Goal: Contribute content

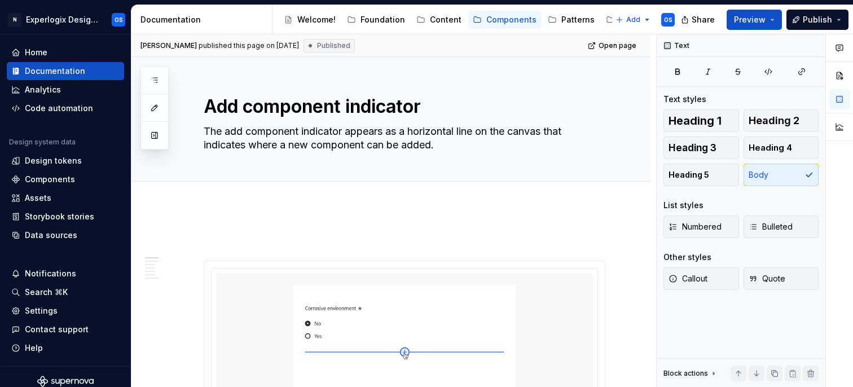
scroll to position [349, 0]
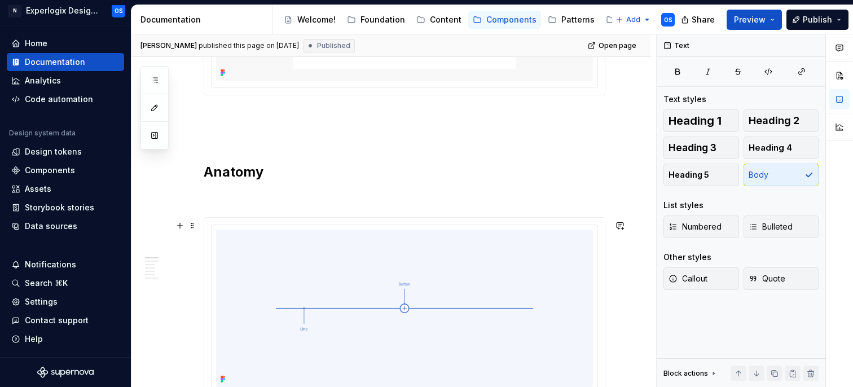
type textarea "*"
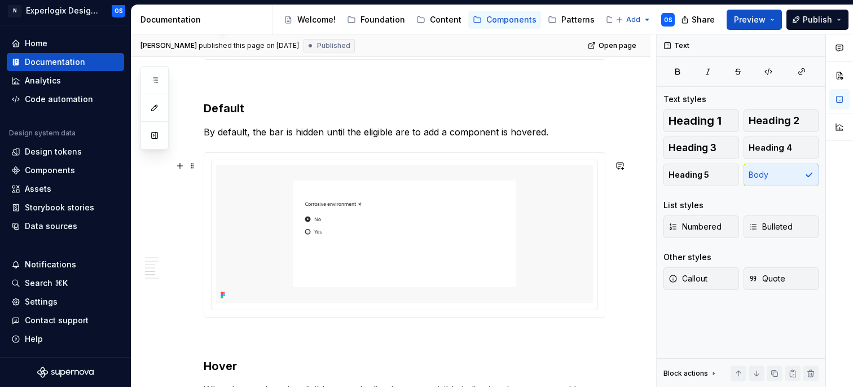
scroll to position [1205, 0]
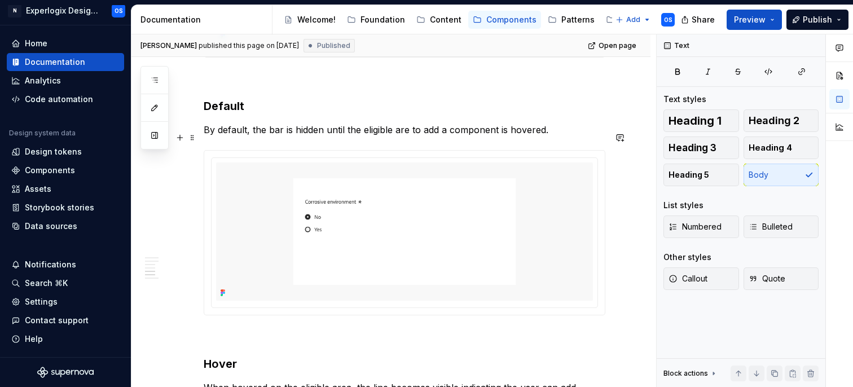
click at [365, 136] on p "By default, the bar is hidden until the eligible are to add a component is hove…" at bounding box center [405, 130] width 402 height 14
click at [408, 136] on p "By default, the bar is hidden until the eligible are to add a component is hove…" at bounding box center [405, 130] width 402 height 14
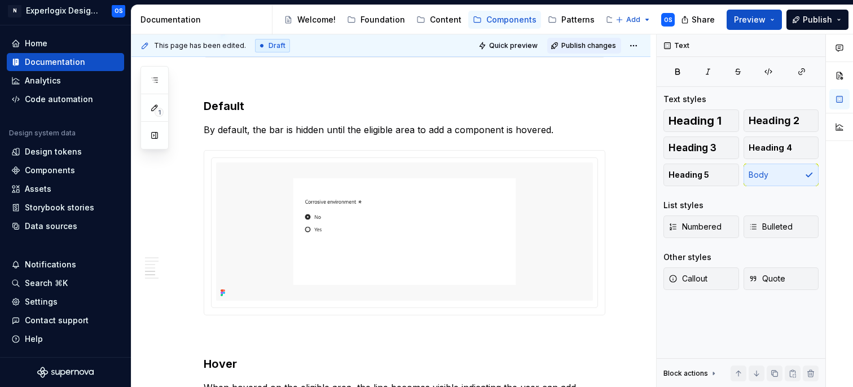
click at [591, 46] on span "Publish changes" at bounding box center [588, 45] width 55 height 9
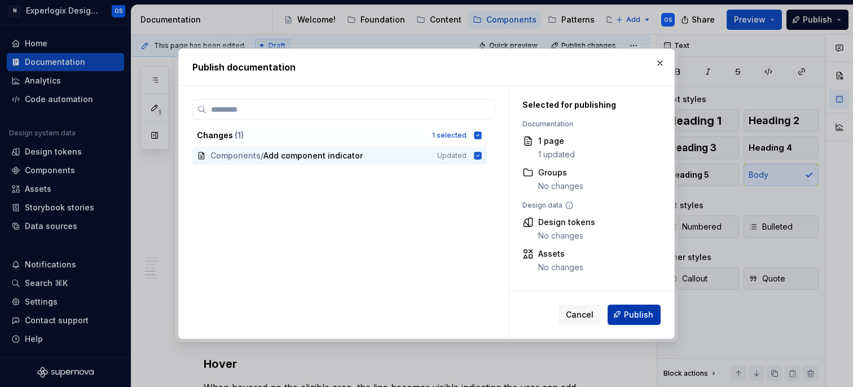
click at [633, 316] on span "Publish" at bounding box center [638, 313] width 29 height 11
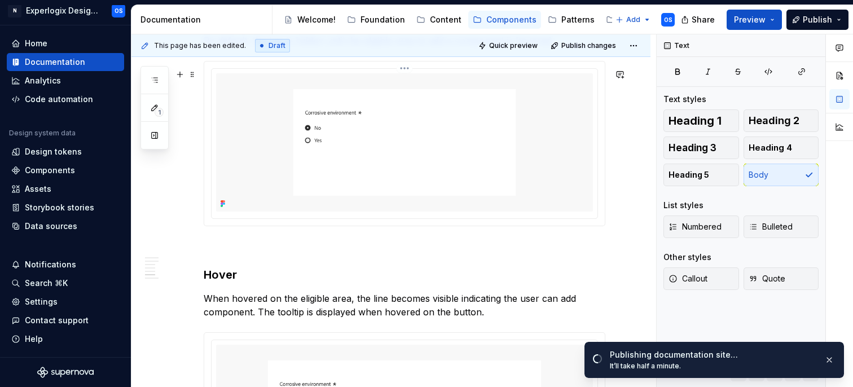
scroll to position [1294, 0]
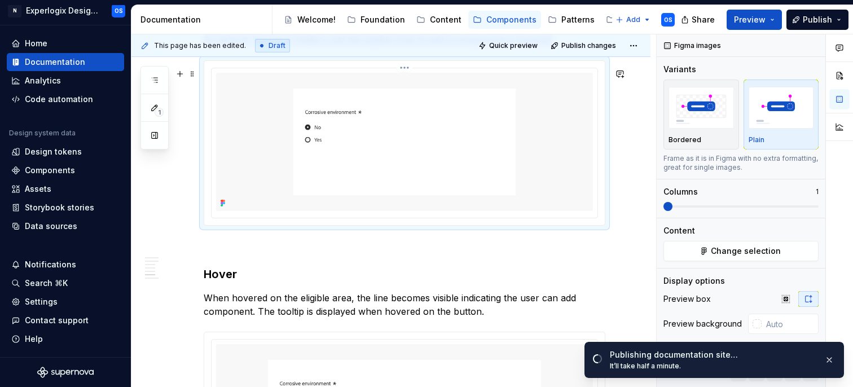
click at [369, 190] on img at bounding box center [404, 142] width 377 height 139
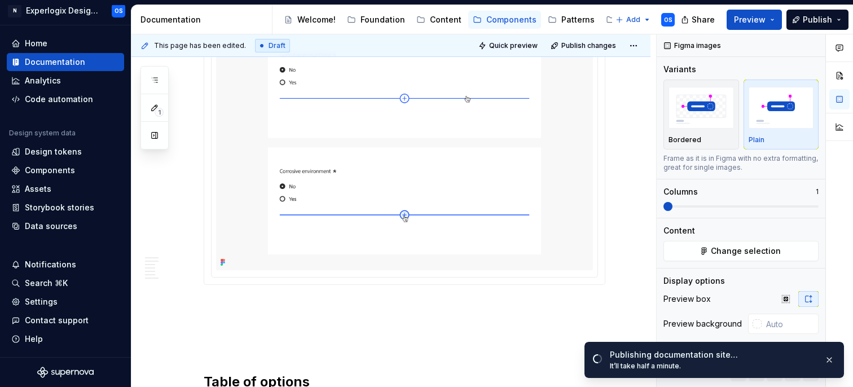
scroll to position [1618, 0]
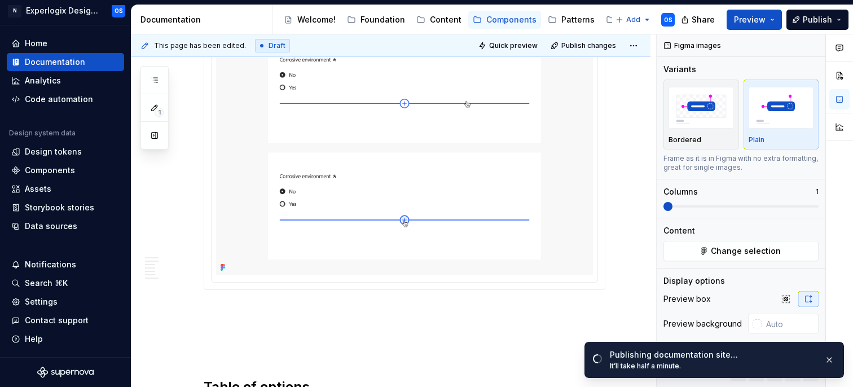
click at [389, 217] on img at bounding box center [404, 147] width 377 height 255
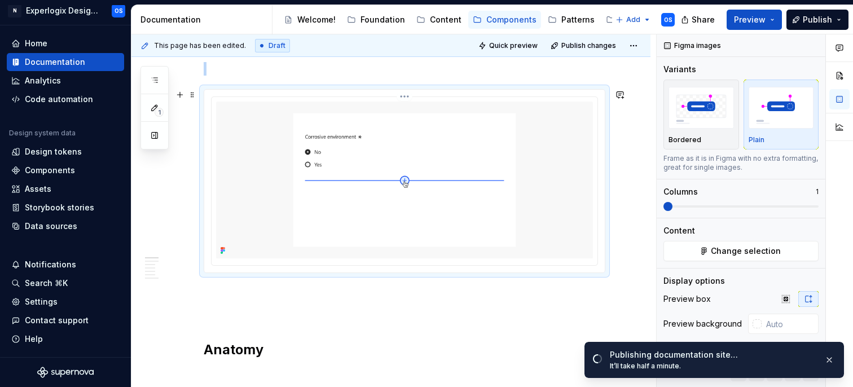
click at [422, 239] on img at bounding box center [404, 180] width 377 height 157
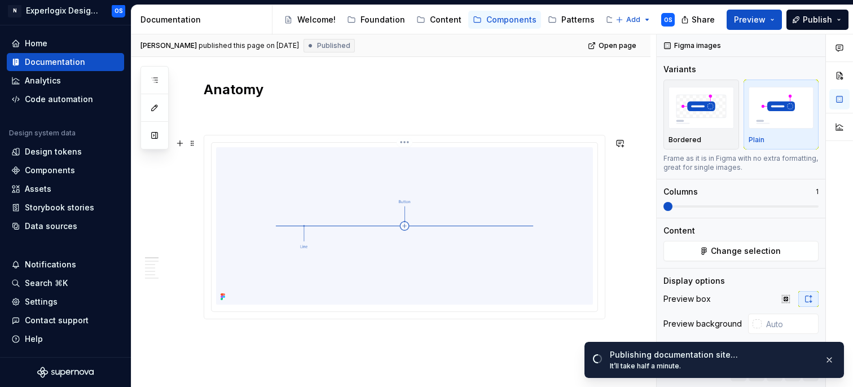
scroll to position [437, 0]
click at [422, 239] on img at bounding box center [404, 220] width 377 height 157
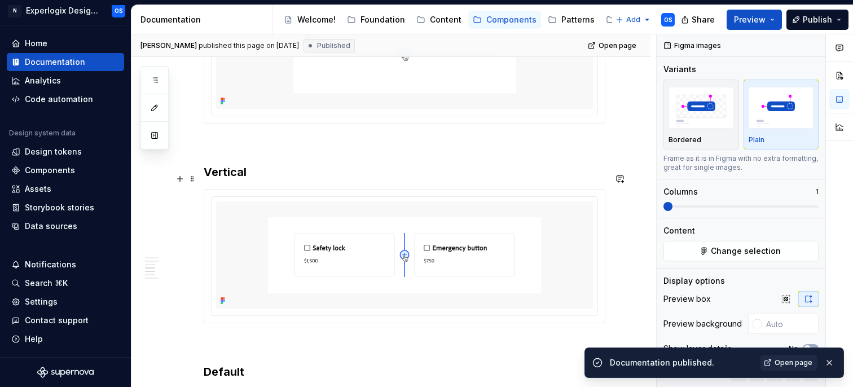
scroll to position [946, 0]
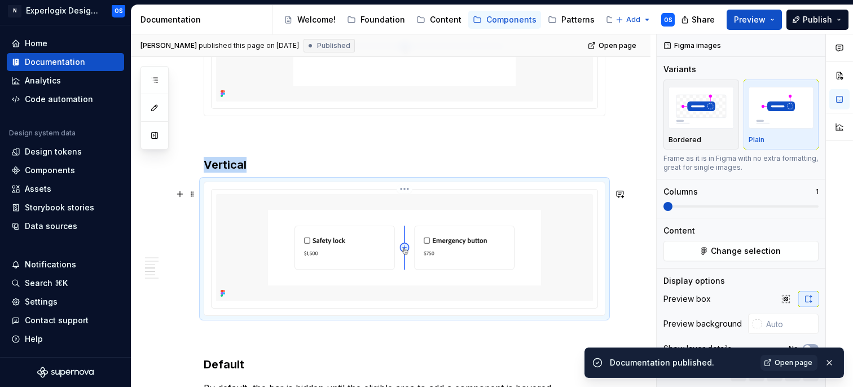
click at [374, 254] on img at bounding box center [404, 247] width 377 height 107
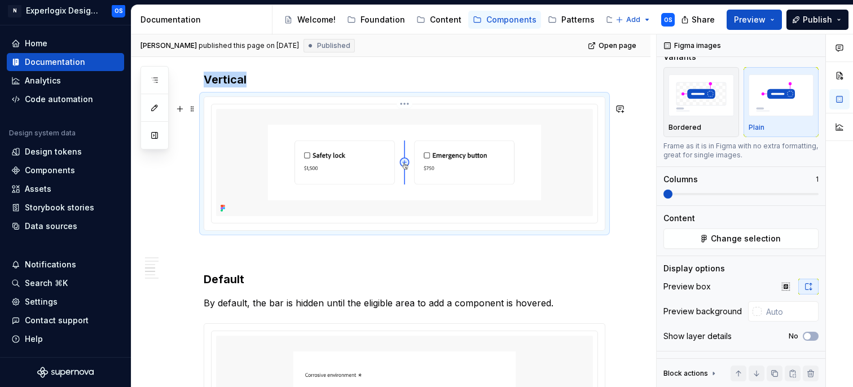
scroll to position [1038, 0]
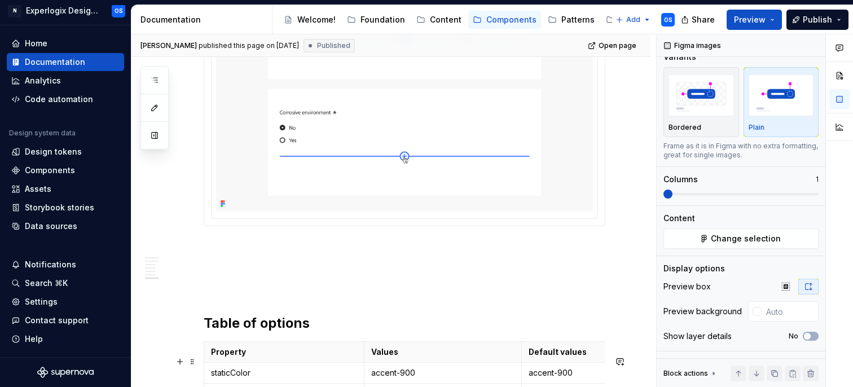
scroll to position [1688, 0]
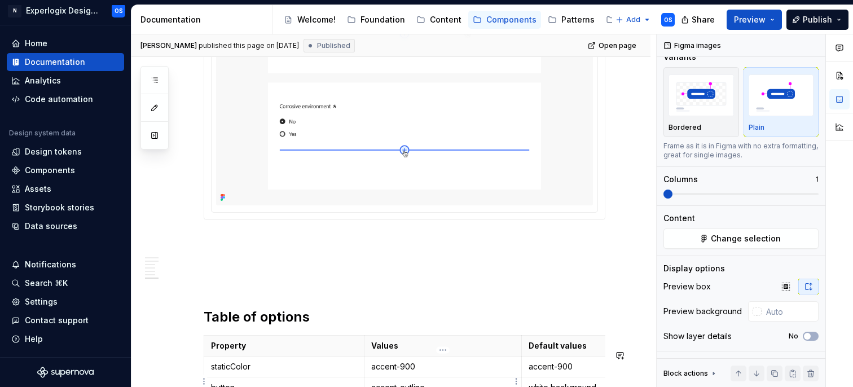
type textarea "*"
